Goal: Book appointment/travel/reservation

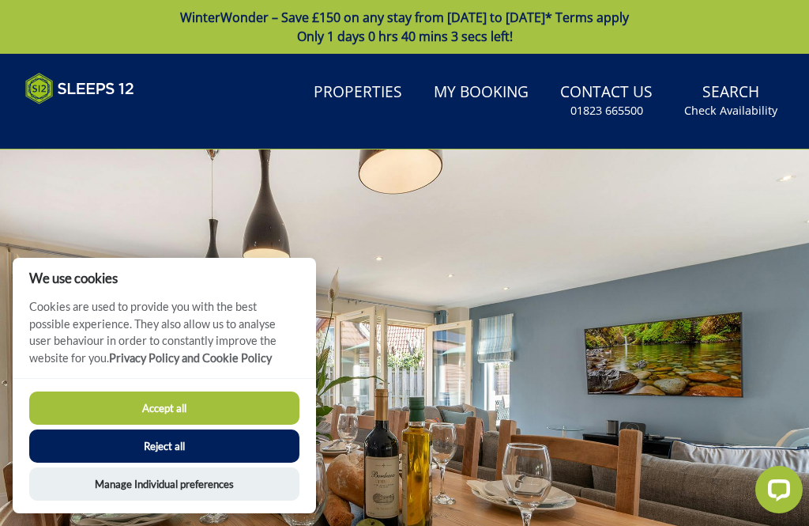
click at [252, 413] on button "Accept all" at bounding box center [164, 407] width 270 height 33
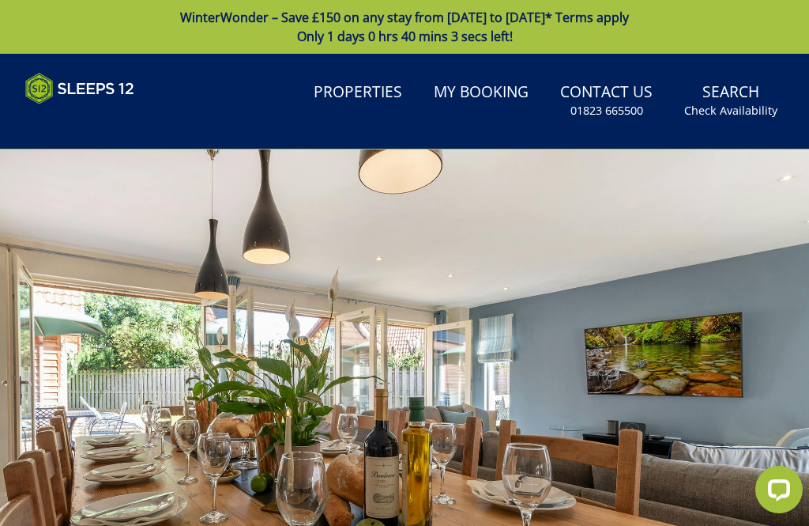
click at [378, 97] on link "Properties" at bounding box center [357, 93] width 101 height 36
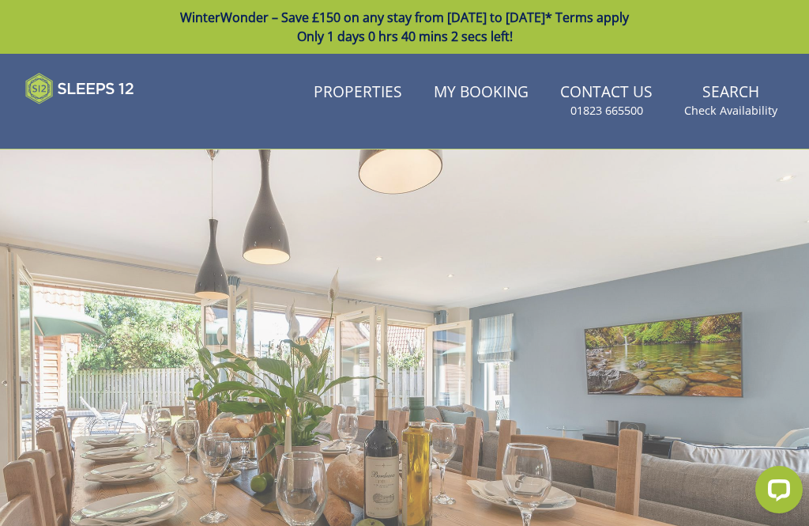
click at [389, 100] on link "Properties" at bounding box center [357, 93] width 101 height 36
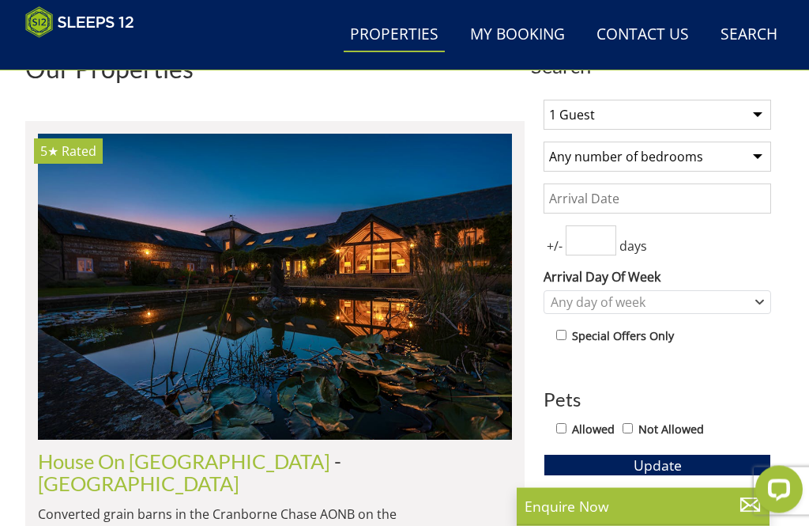
scroll to position [535, 0]
click at [759, 116] on select "1 Guest 2 Guests 3 Guests 4 Guests 5 Guests 6 Guests 7 Guests 8 Guests 9 Guests…" at bounding box center [658, 115] width 228 height 30
select select "13"
click at [743, 205] on input "Date" at bounding box center [658, 198] width 228 height 30
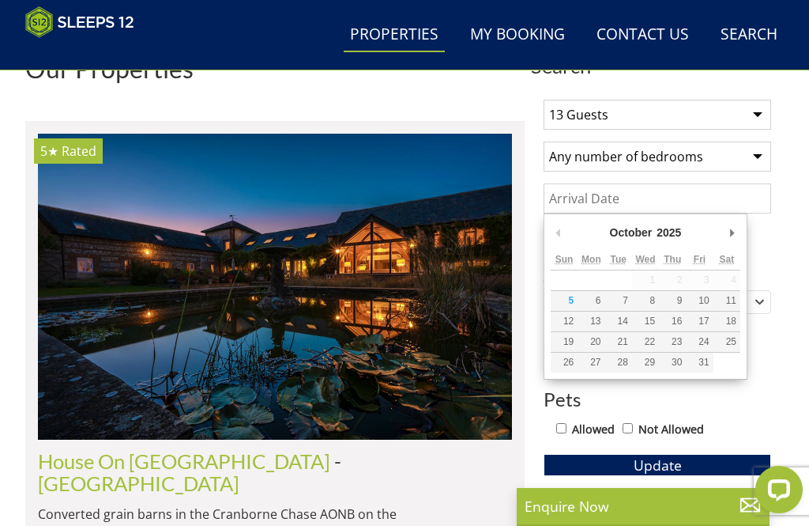
scroll to position [534, 0]
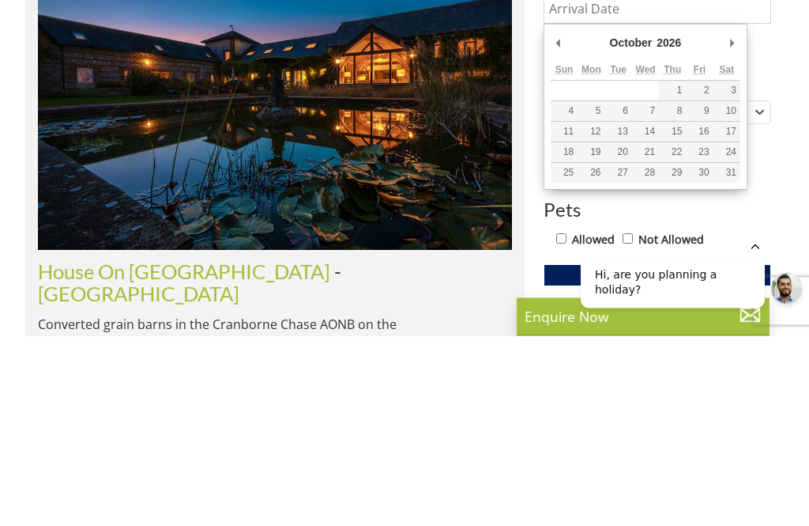
type input "[DATE]"
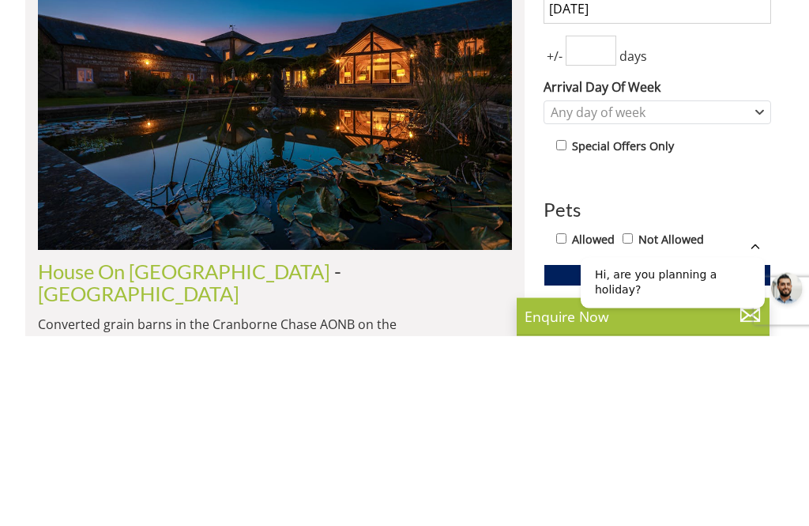
scroll to position [725, 0]
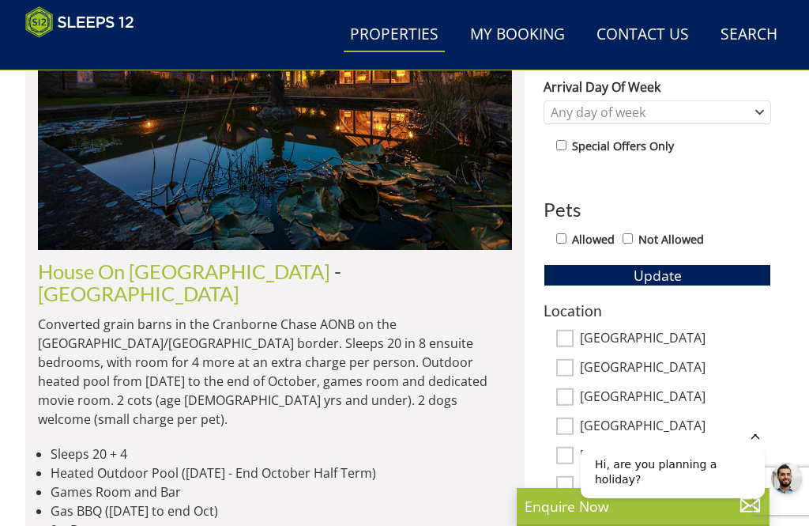
click at [603, 236] on label "Allowed" at bounding box center [593, 239] width 43 height 17
click at [567, 236] on input "Allowed" at bounding box center [561, 238] width 10 height 10
click at [598, 236] on label "Allowed" at bounding box center [593, 239] width 43 height 17
click at [567, 236] on input "Allowed" at bounding box center [561, 238] width 10 height 10
checkbox input "false"
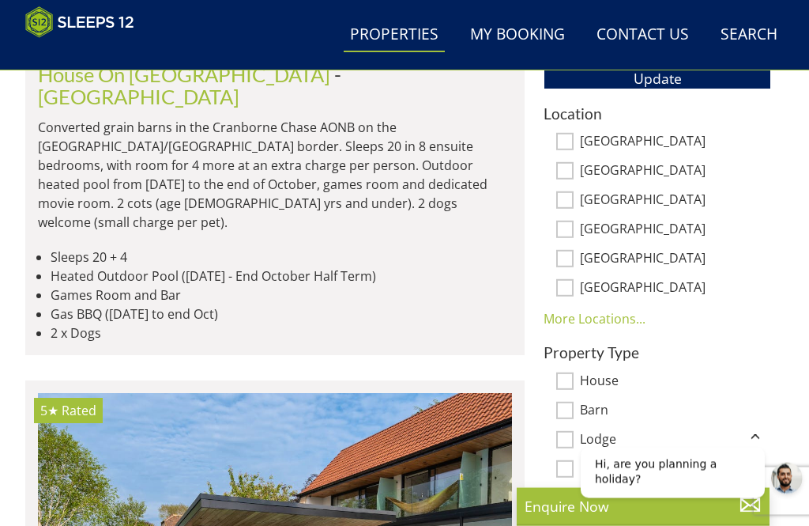
click at [613, 325] on link "More Locations..." at bounding box center [595, 319] width 102 height 17
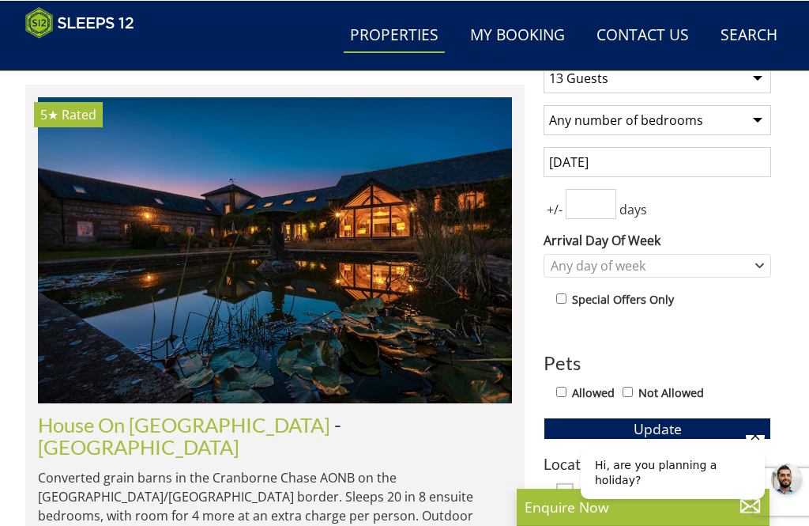
scroll to position [571, 0]
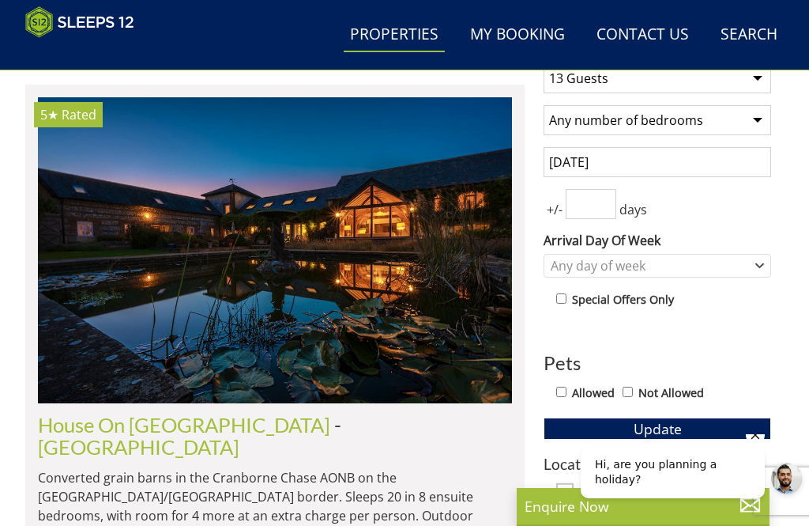
click at [728, 433] on button "Update" at bounding box center [658, 428] width 228 height 22
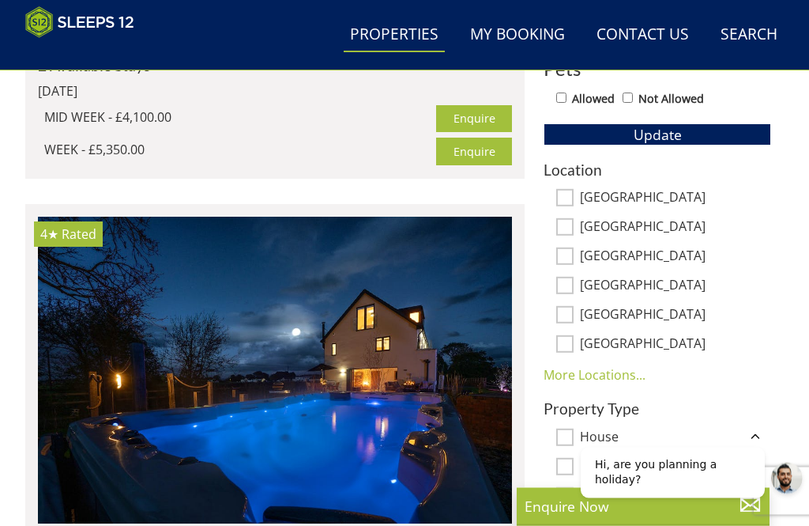
scroll to position [866, 0]
click at [616, 378] on link "More Locations..." at bounding box center [595, 374] width 102 height 17
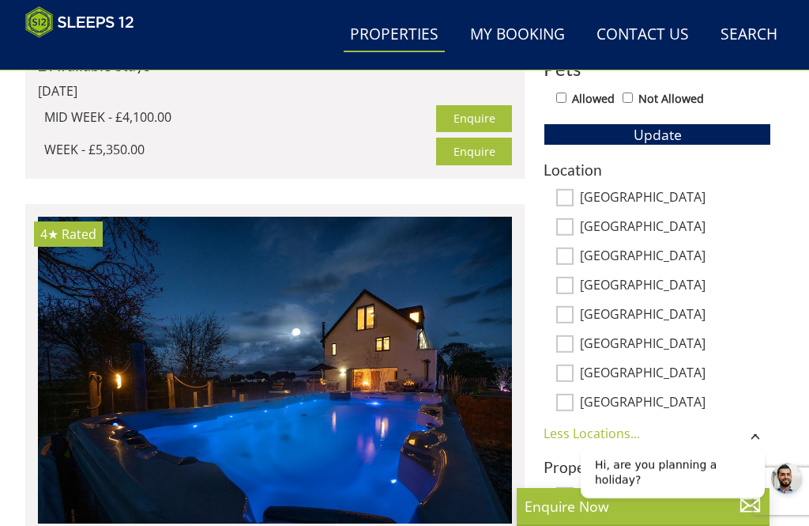
click at [639, 378] on label "[GEOGRAPHIC_DATA]" at bounding box center [675, 373] width 191 height 17
click at [574, 378] on input "[GEOGRAPHIC_DATA]" at bounding box center [564, 372] width 17 height 17
checkbox input "true"
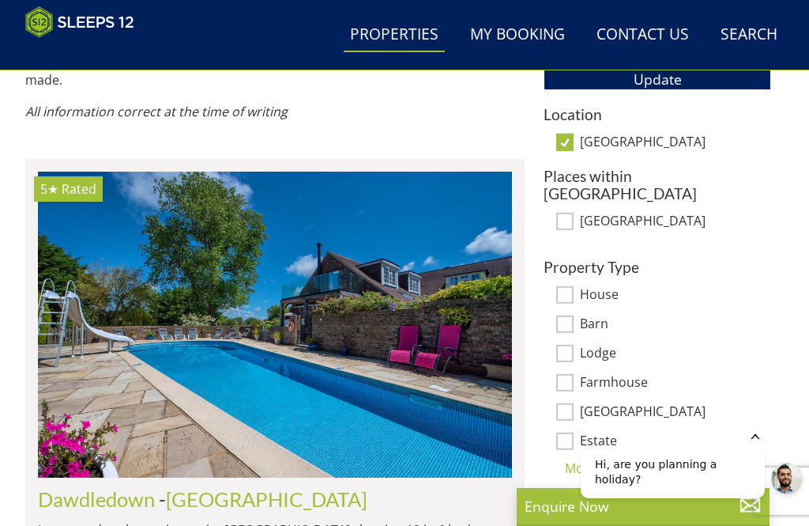
scroll to position [912, 0]
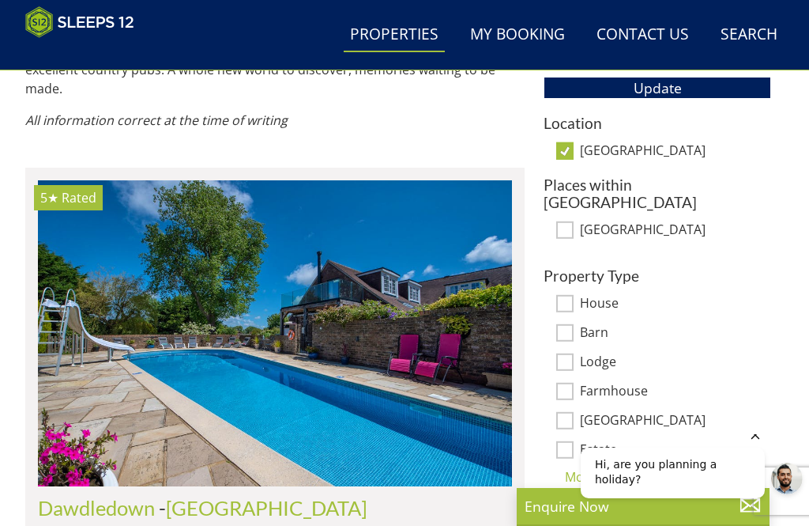
click at [573, 145] on input "[GEOGRAPHIC_DATA]" at bounding box center [564, 150] width 17 height 17
checkbox input "false"
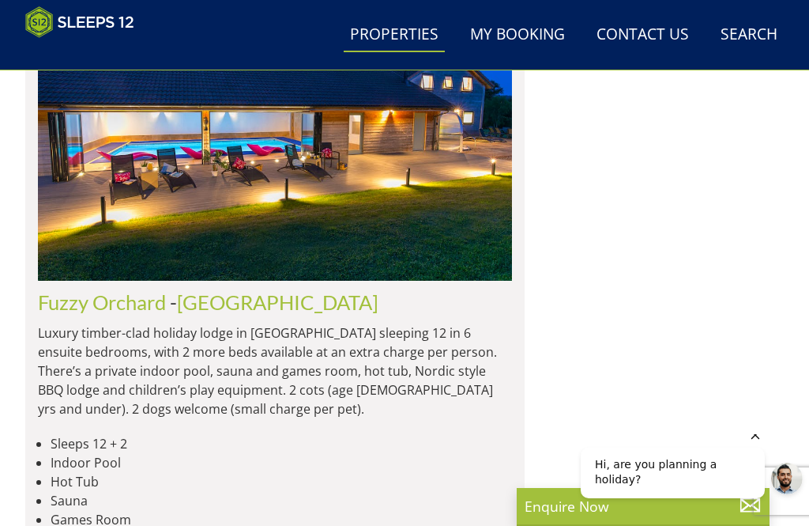
scroll to position [6808, 0]
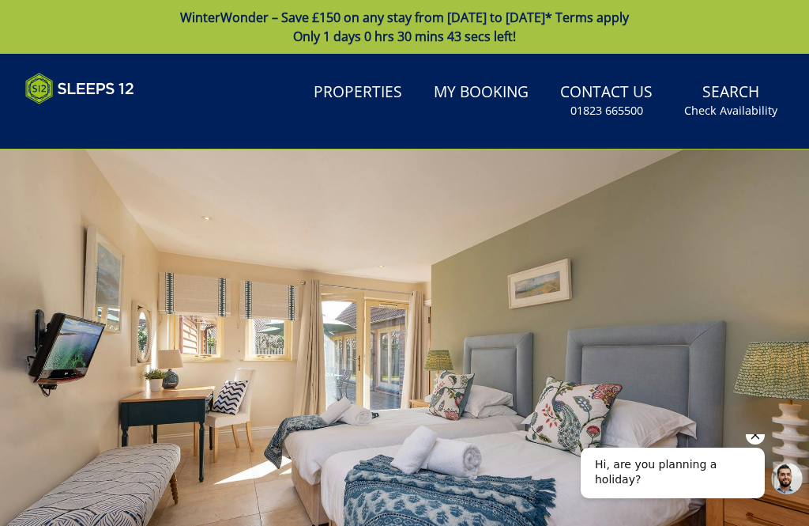
click at [376, 96] on link "Properties" at bounding box center [357, 93] width 101 height 36
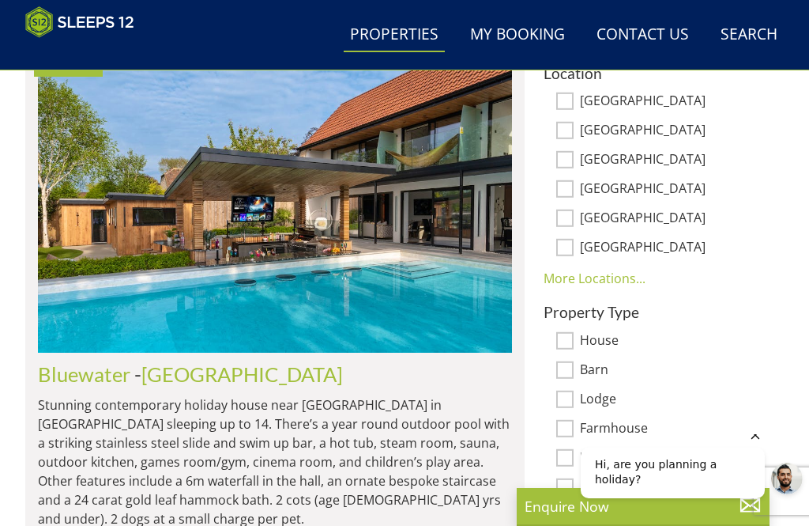
scroll to position [958, 0]
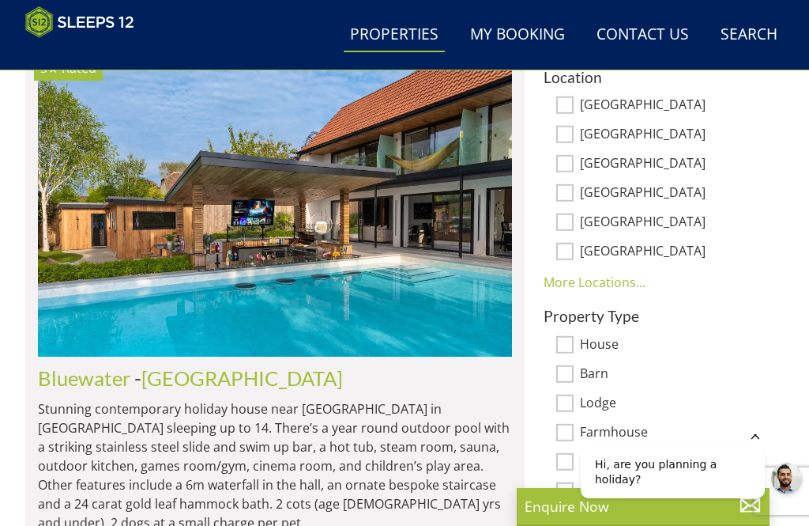
click at [613, 289] on link "More Locations..." at bounding box center [595, 281] width 102 height 17
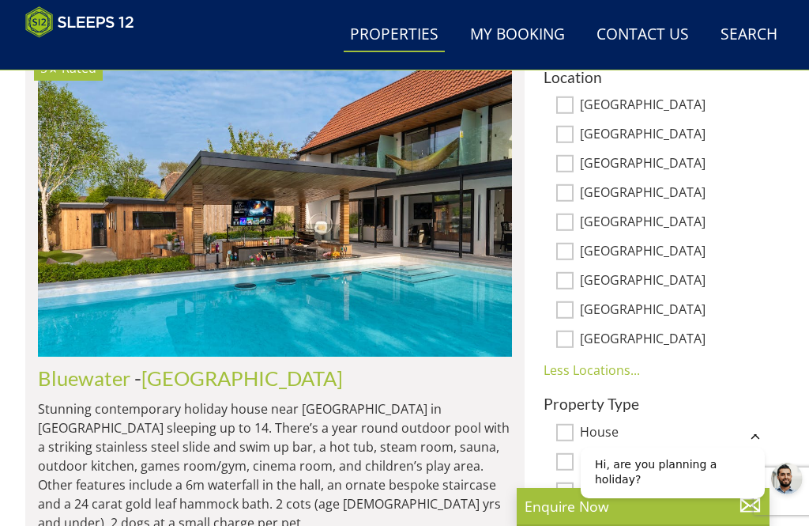
click at [664, 345] on label "[GEOGRAPHIC_DATA]" at bounding box center [675, 339] width 191 height 17
click at [574, 345] on input "[GEOGRAPHIC_DATA]" at bounding box center [564, 338] width 17 height 17
checkbox input "true"
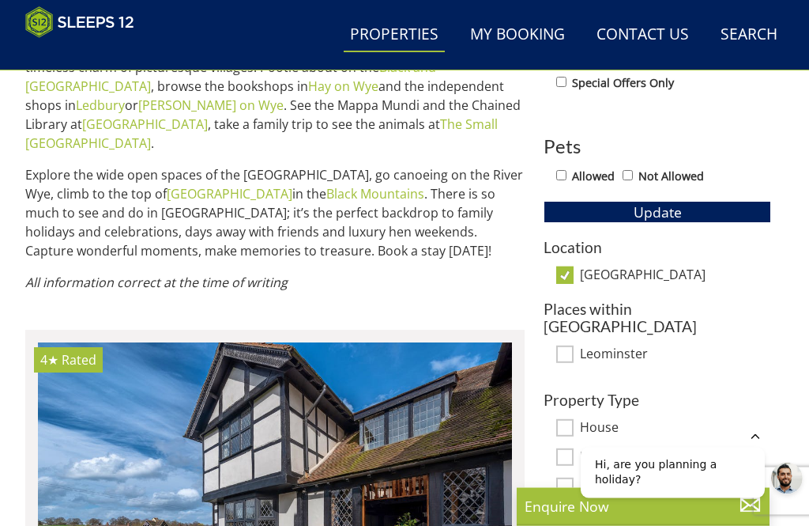
scroll to position [788, 0]
click at [571, 278] on input "[GEOGRAPHIC_DATA]" at bounding box center [564, 274] width 17 height 17
checkbox input "false"
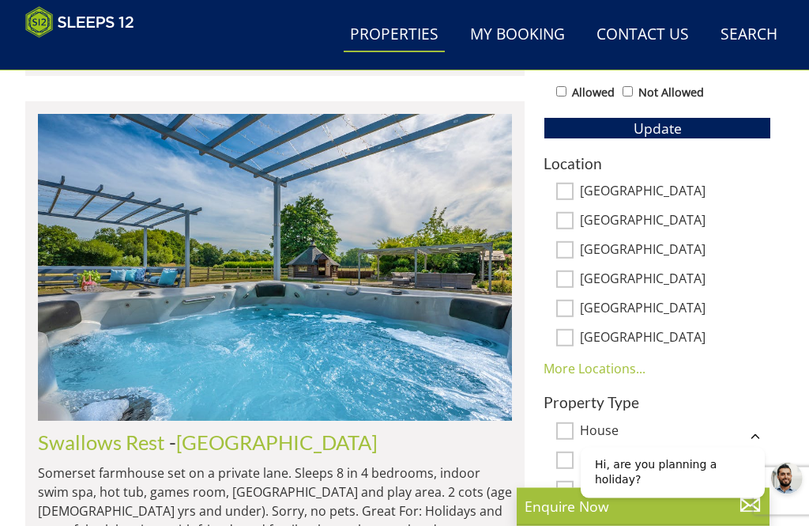
scroll to position [872, 0]
click at [608, 225] on label "[GEOGRAPHIC_DATA]" at bounding box center [675, 221] width 191 height 17
click at [574, 225] on input "[GEOGRAPHIC_DATA]" at bounding box center [564, 220] width 17 height 17
checkbox input "true"
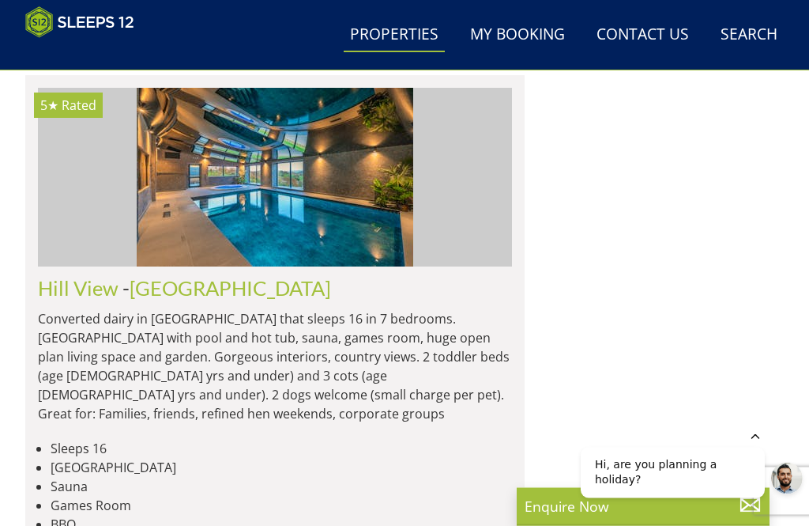
scroll to position [4098, 0]
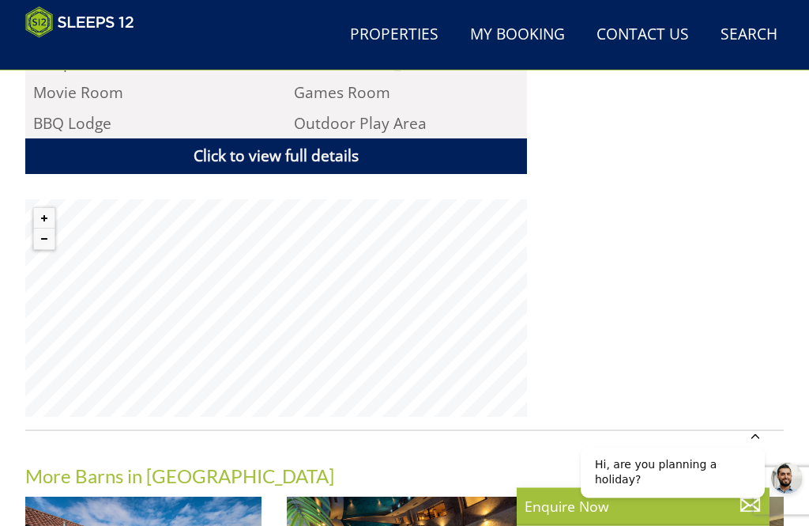
scroll to position [1106, 0]
click at [413, 138] on link "Click to view full details" at bounding box center [276, 156] width 502 height 36
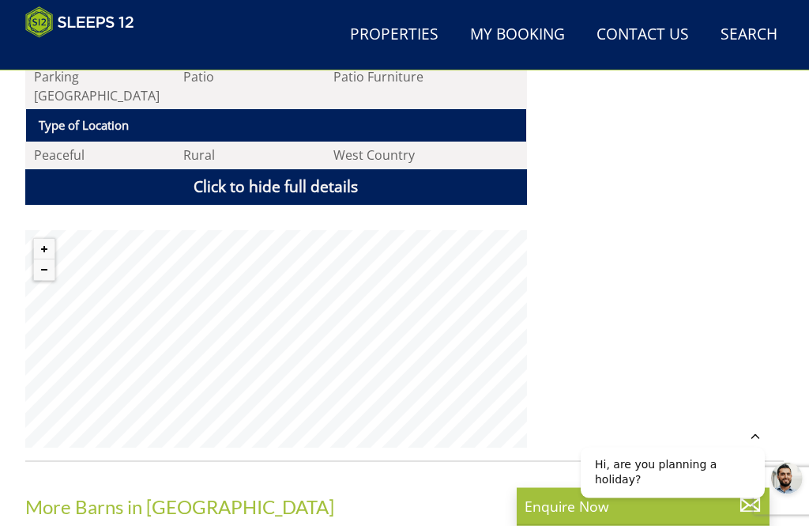
scroll to position [1953, 0]
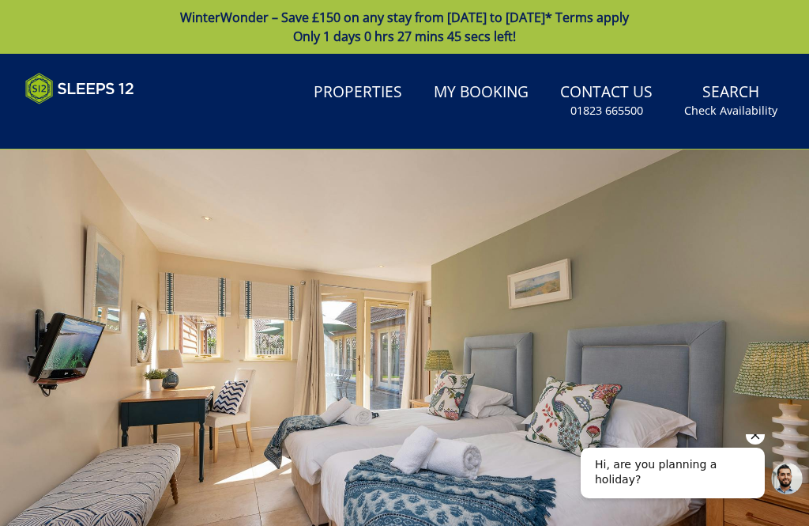
click at [358, 94] on link "Properties" at bounding box center [357, 93] width 101 height 36
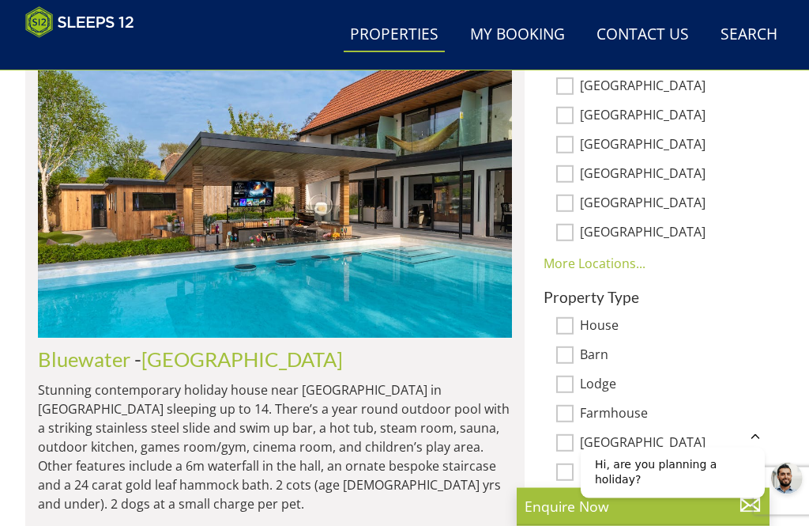
scroll to position [977, 0]
click at [615, 269] on link "More Locations..." at bounding box center [595, 263] width 102 height 17
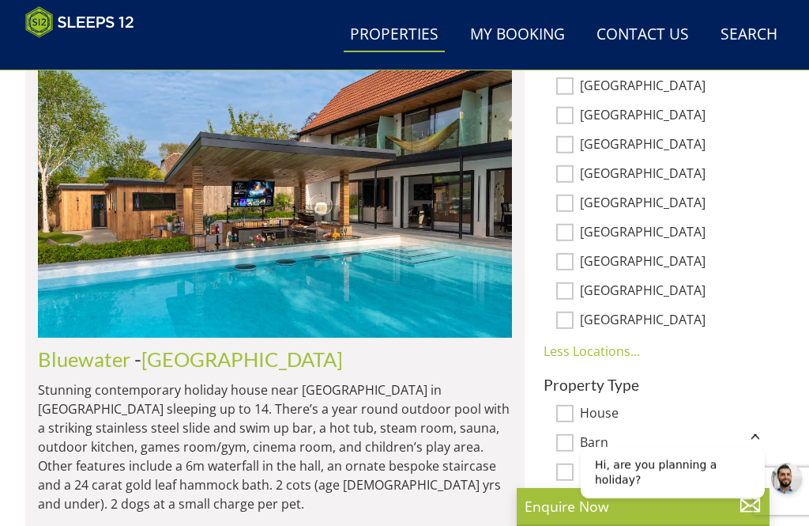
click at [665, 238] on label "[GEOGRAPHIC_DATA]" at bounding box center [675, 232] width 191 height 17
click at [574, 238] on input "[GEOGRAPHIC_DATA]" at bounding box center [564, 232] width 17 height 17
checkbox input "true"
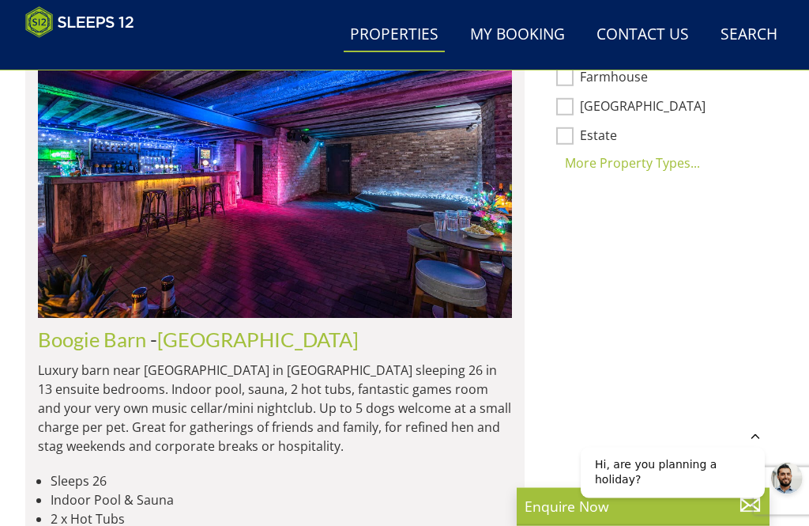
scroll to position [1226, 0]
click at [278, 327] on link "[GEOGRAPHIC_DATA]" at bounding box center [258, 339] width 202 height 24
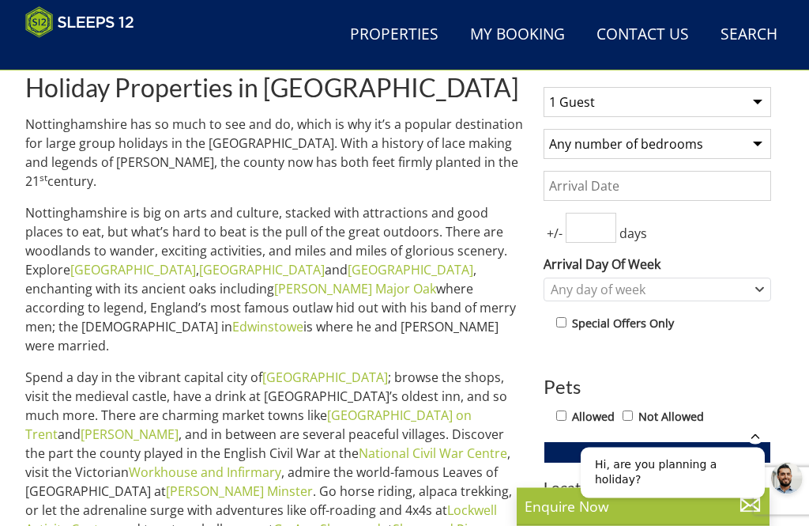
scroll to position [549, 0]
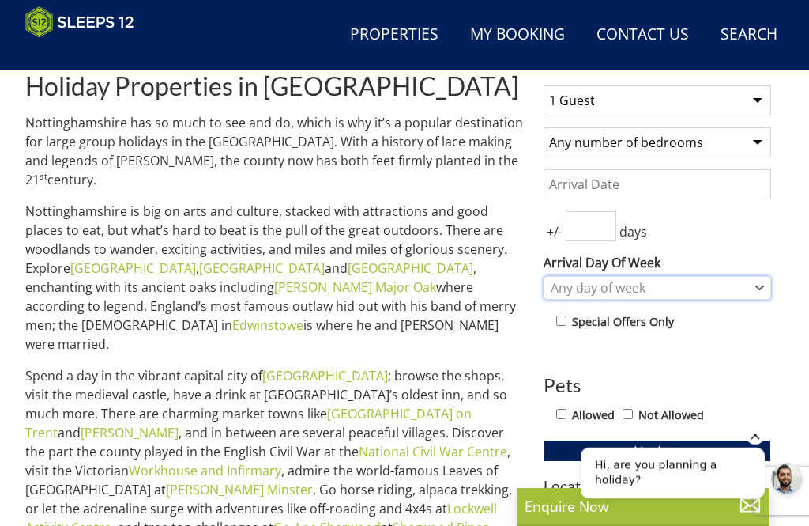
click at [764, 288] on div "Any day of week" at bounding box center [658, 288] width 228 height 24
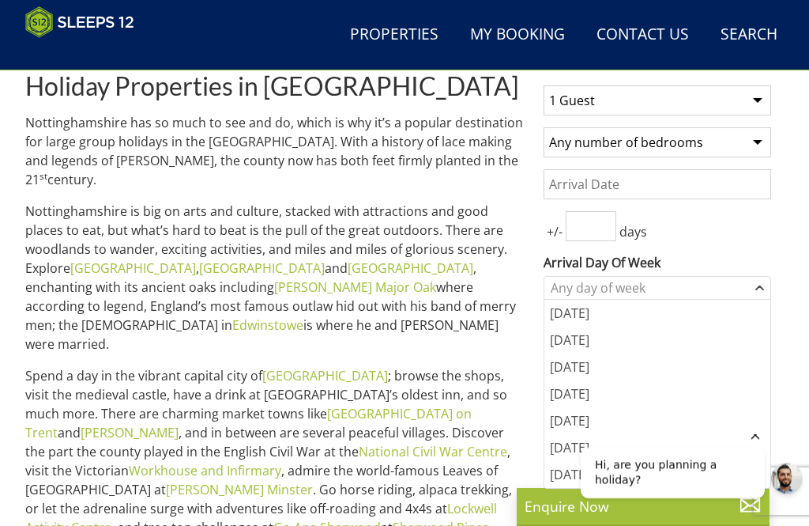
click at [665, 322] on div "[DATE]" at bounding box center [658, 313] width 226 height 27
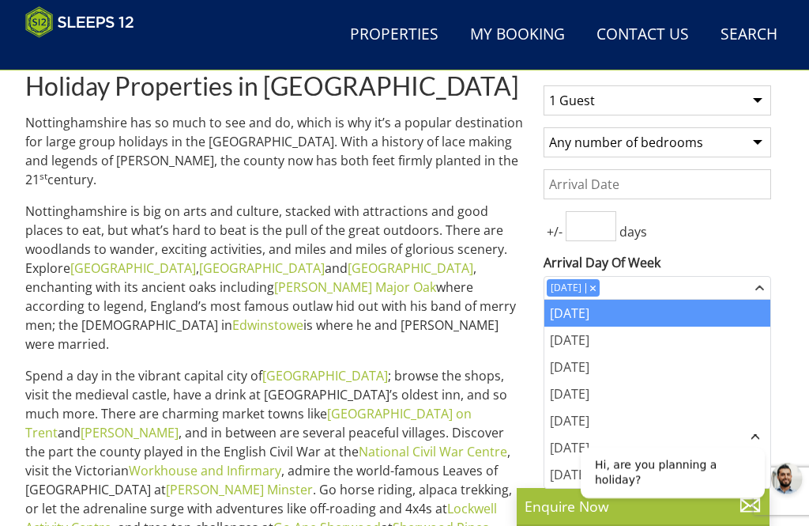
click at [781, 249] on div "1 Guest 2 Guests 3 Guests 4 Guests 5 Guests 6 Guests 7 Guests 8 Guests 9 Guests…" at bounding box center [657, 374] width 253 height 602
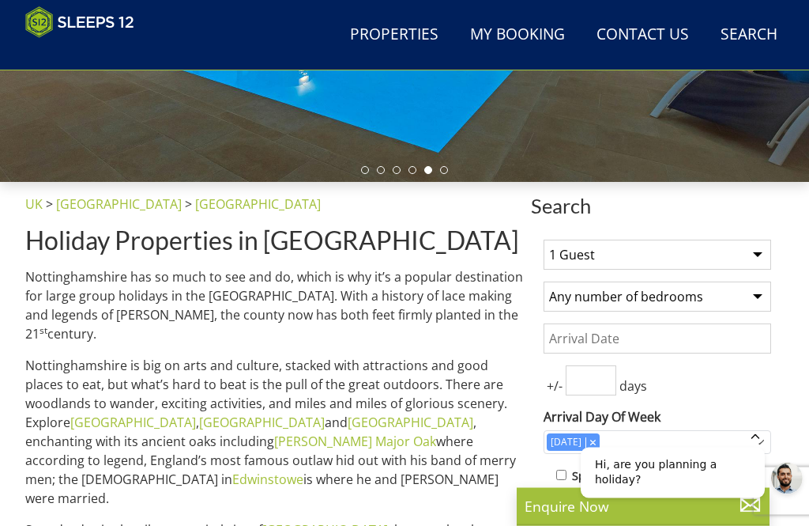
scroll to position [395, 0]
click at [762, 257] on select "1 Guest 2 Guests 3 Guests 4 Guests 5 Guests 6 Guests 7 Guests 8 Guests 9 Guests…" at bounding box center [658, 255] width 228 height 30
select select "13"
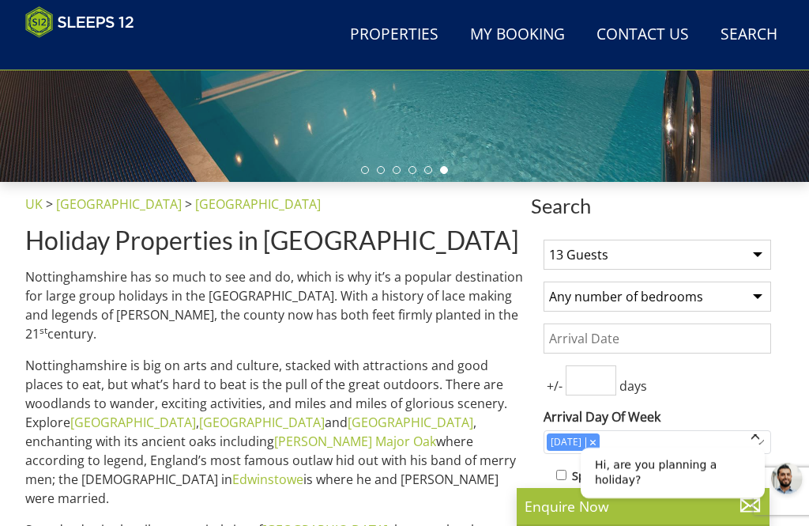
click at [725, 347] on input "Date" at bounding box center [658, 338] width 228 height 30
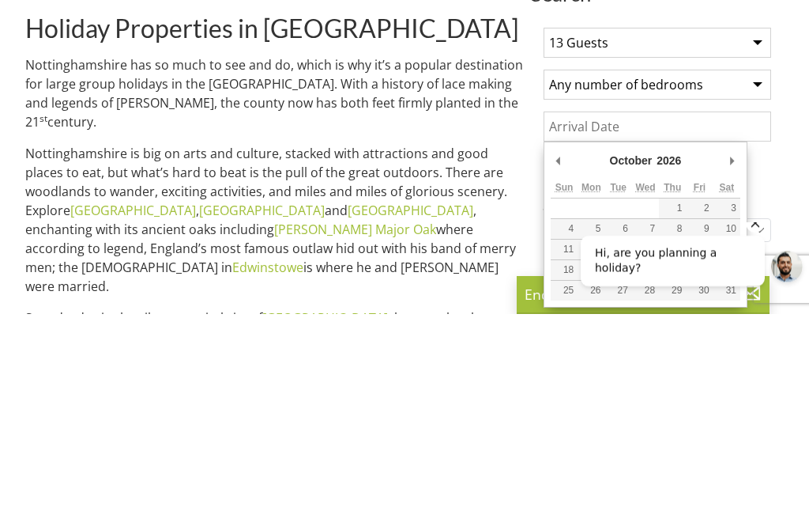
scroll to position [607, 0]
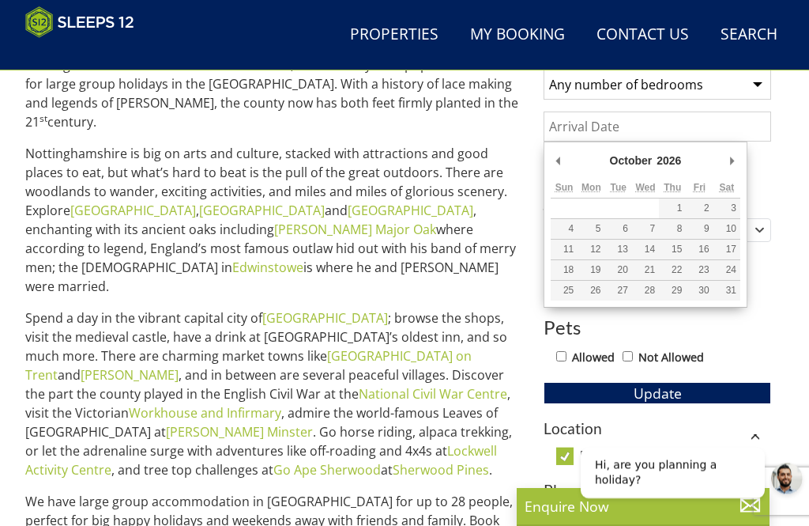
type input "[DATE]"
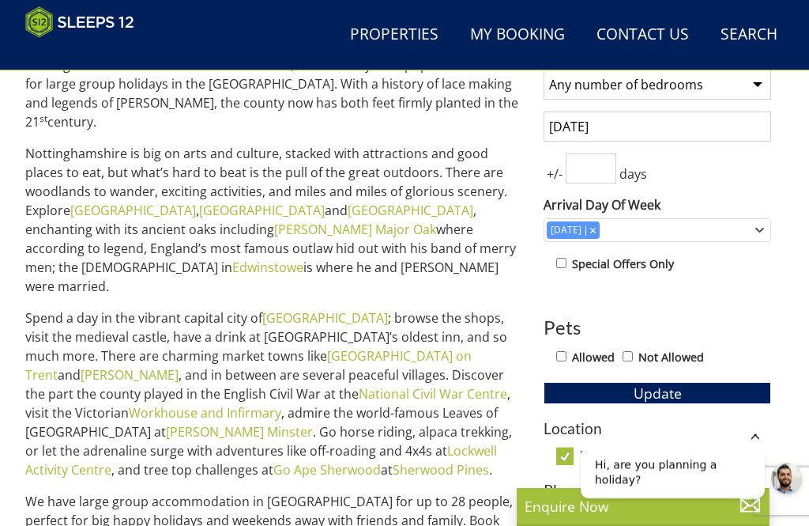
click at [730, 394] on button "Update" at bounding box center [658, 393] width 228 height 22
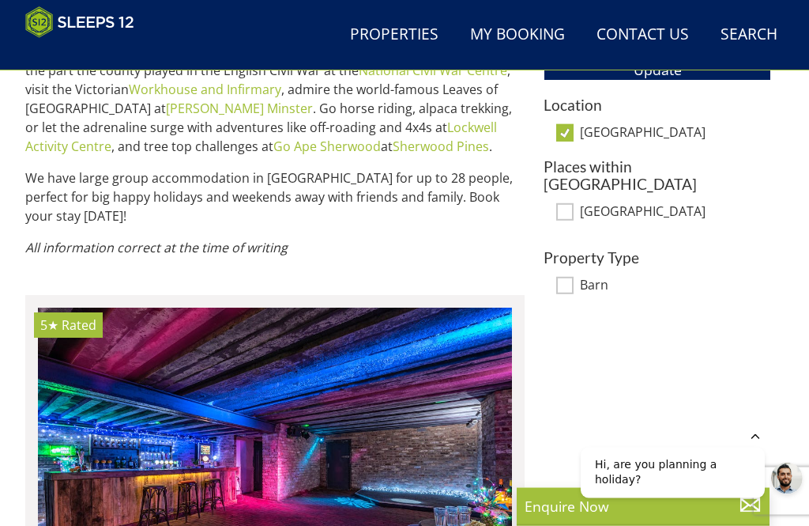
scroll to position [930, 0]
click at [760, 444] on icon "Hide greeting" at bounding box center [755, 434] width 19 height 19
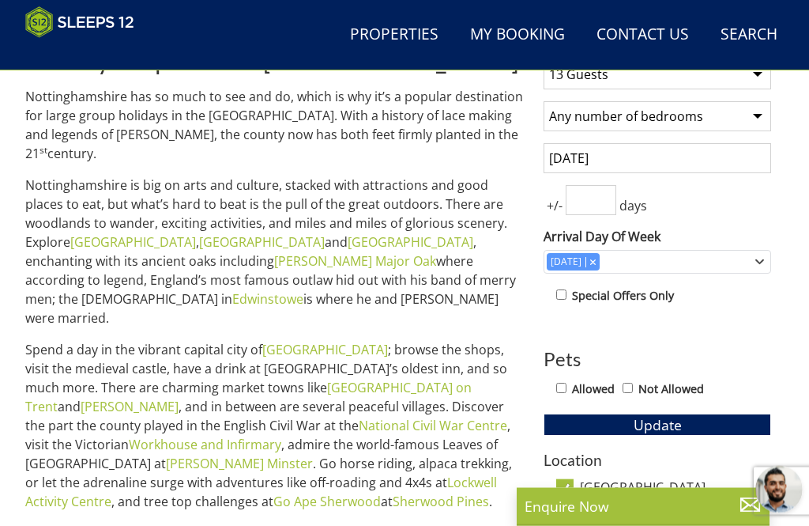
scroll to position [498, 0]
